Goal: Task Accomplishment & Management: Manage account settings

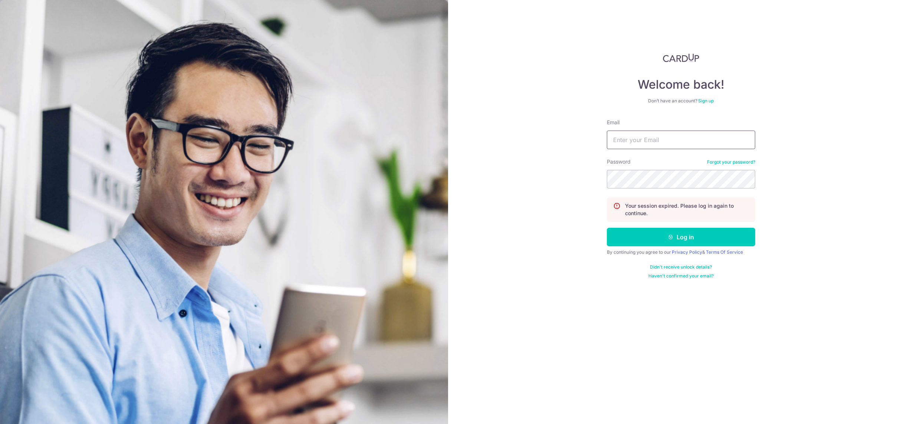
click at [685, 134] on input "Email" at bounding box center [681, 140] width 148 height 19
type input "[DEMOGRAPHIC_DATA][EMAIL_ADDRESS][DOMAIN_NAME]"
click at [607, 228] on button "Log in" at bounding box center [681, 237] width 148 height 19
